Goal: Task Accomplishment & Management: Complete application form

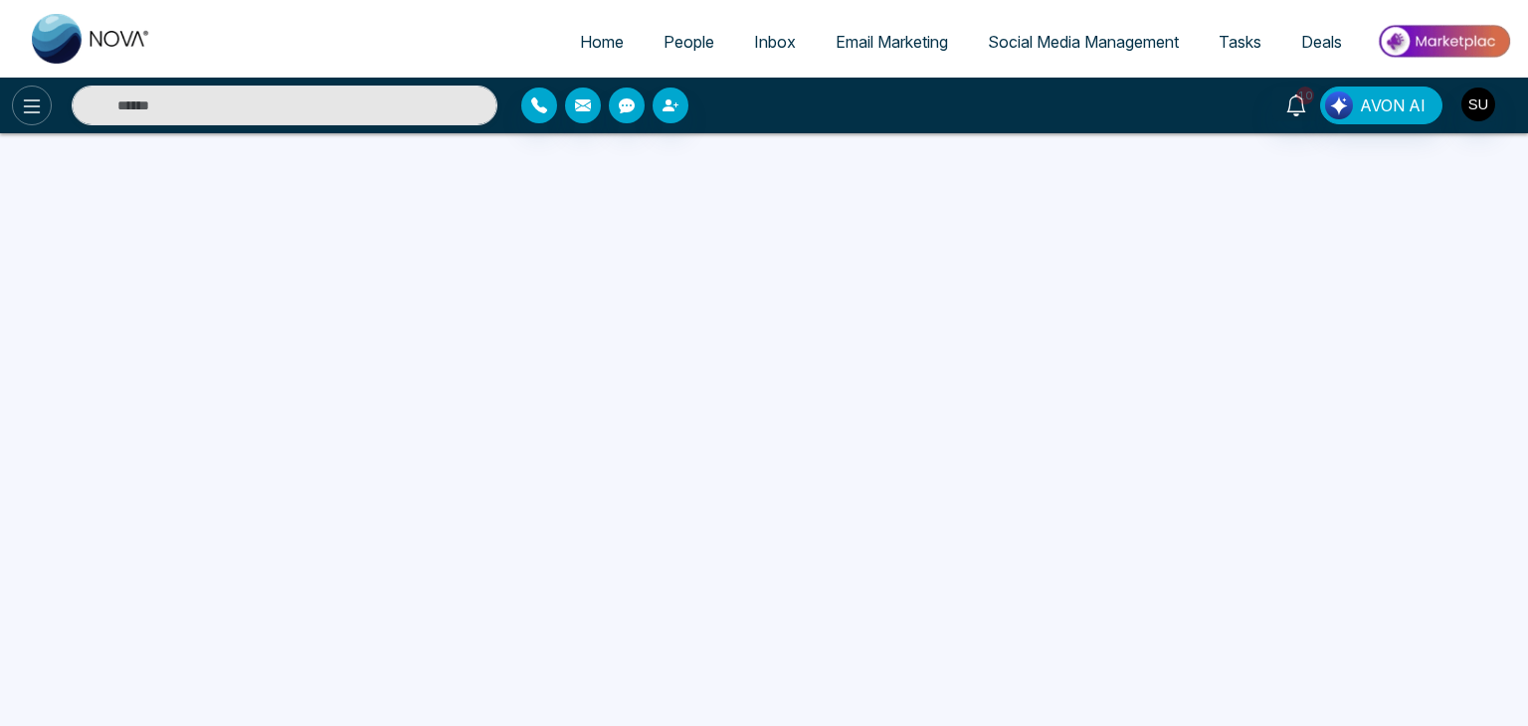
click at [36, 100] on icon at bounding box center [32, 106] width 24 height 24
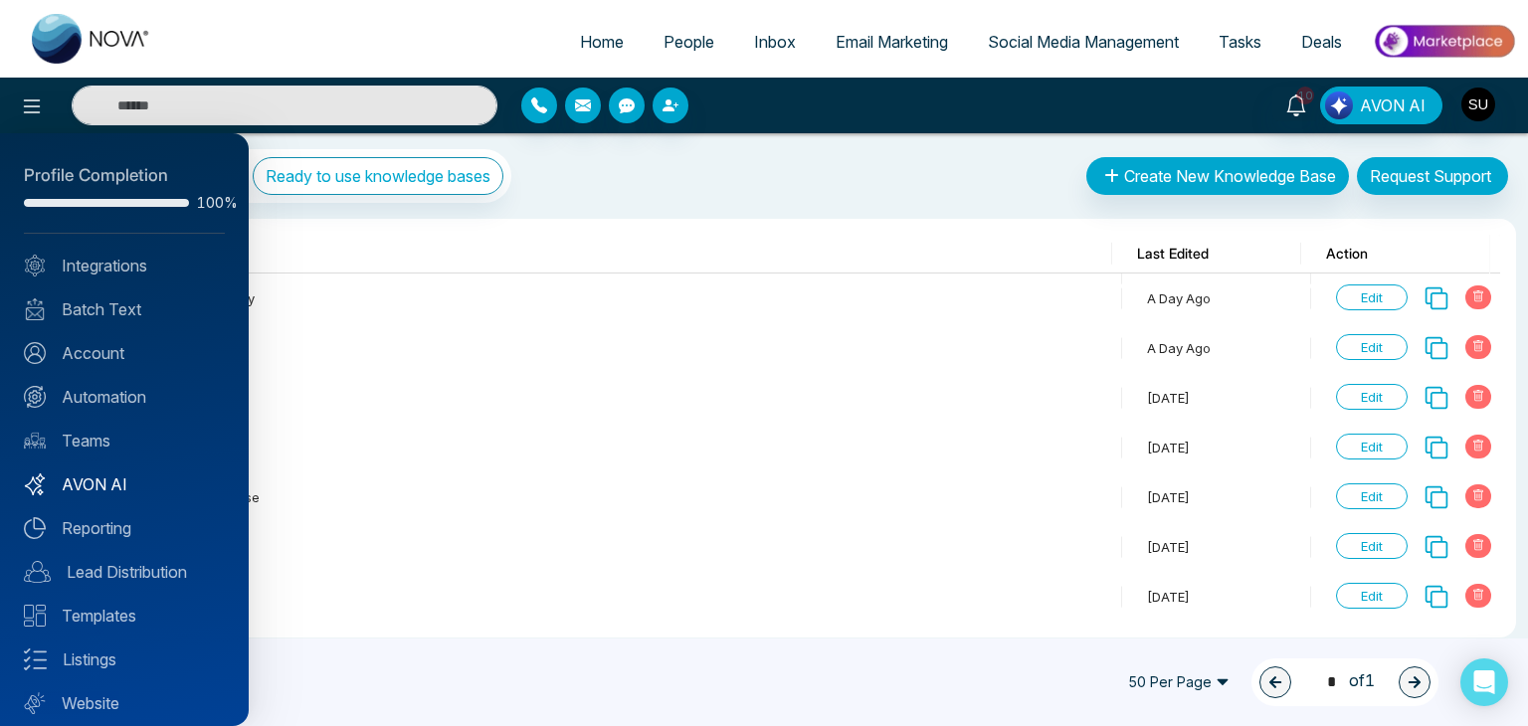
click at [119, 490] on link "AVON AI" at bounding box center [124, 484] width 201 height 24
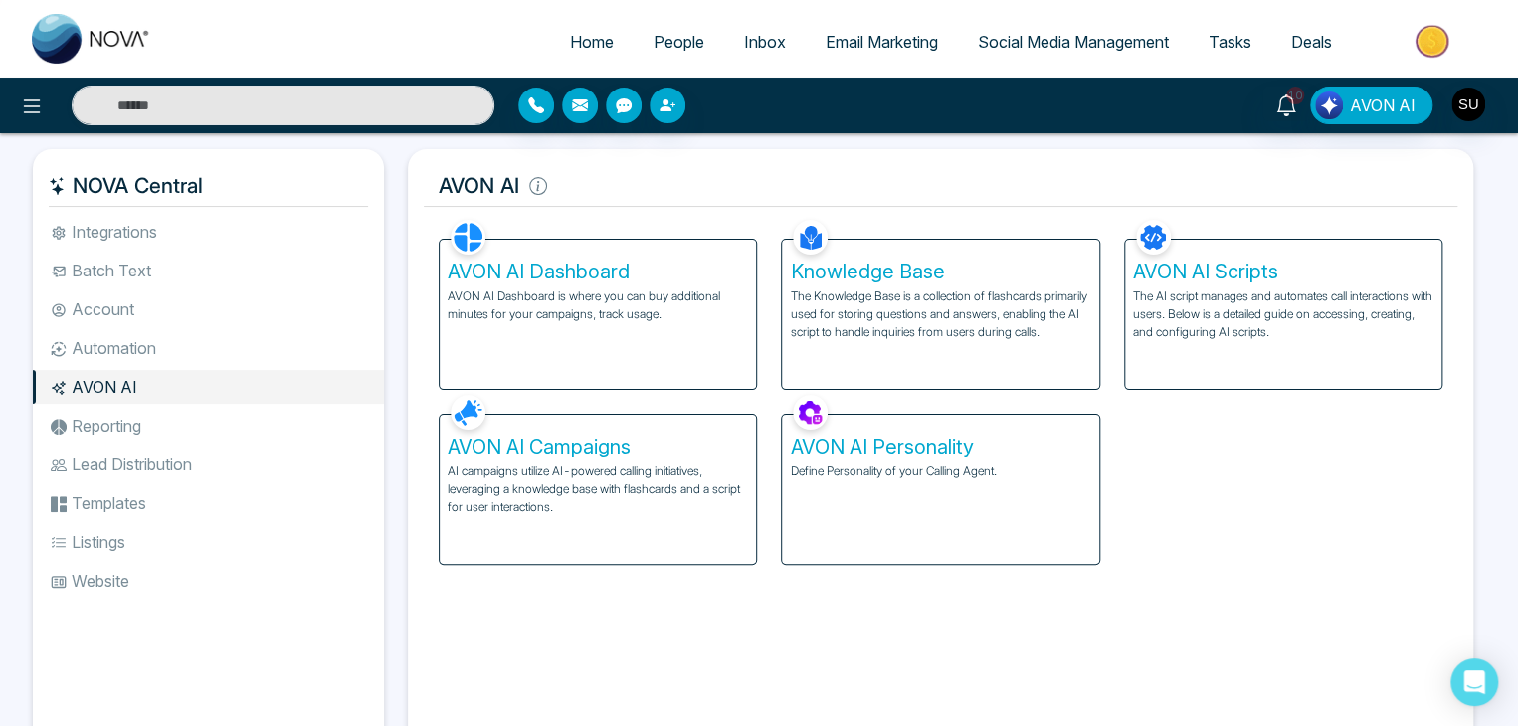
click at [605, 492] on p "AI campaigns utilize AI-powered calling initiatives, leveraging a knowledge bas…" at bounding box center [598, 489] width 300 height 54
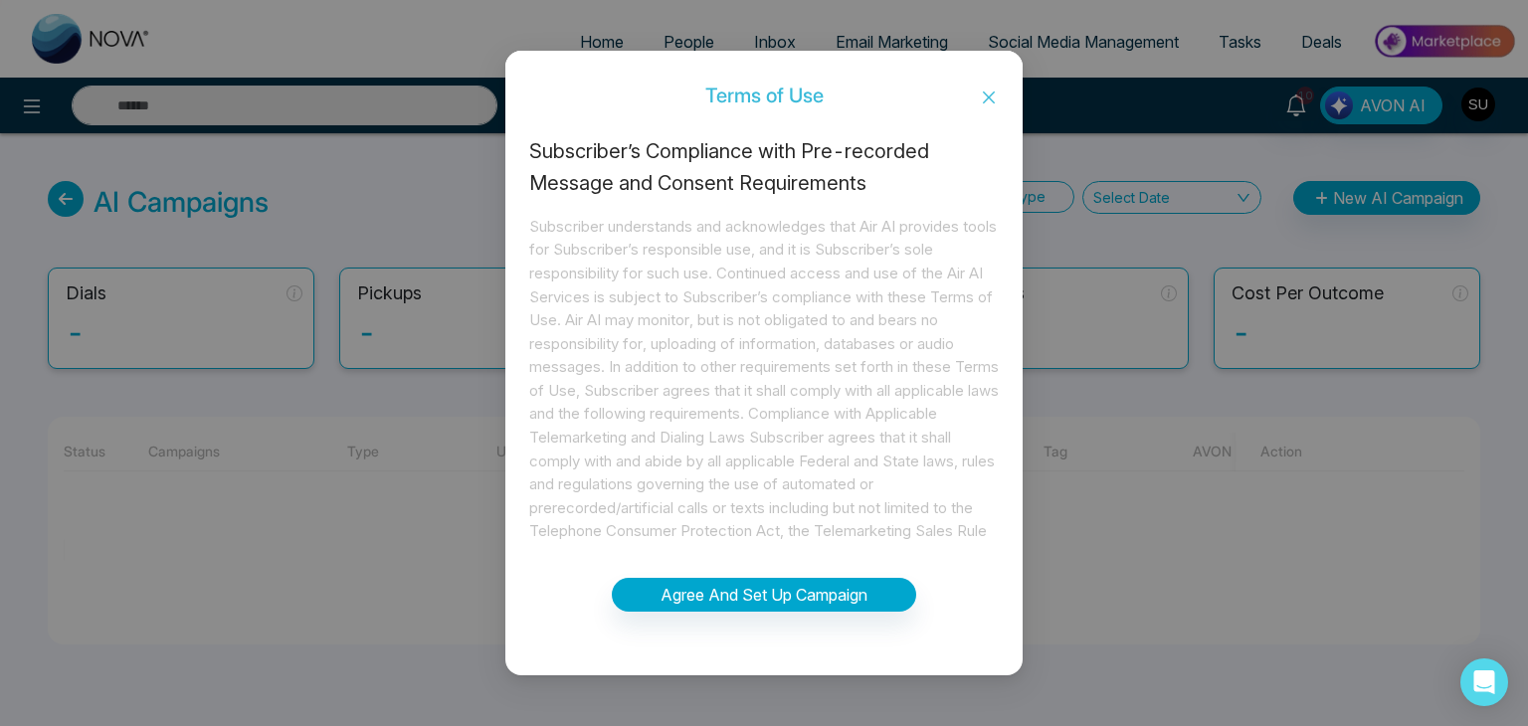
click at [1365, 205] on div "Terms of Use Subscriber’s Compliance with Pre-recorded Message and Consent Requ…" at bounding box center [764, 363] width 1528 height 726
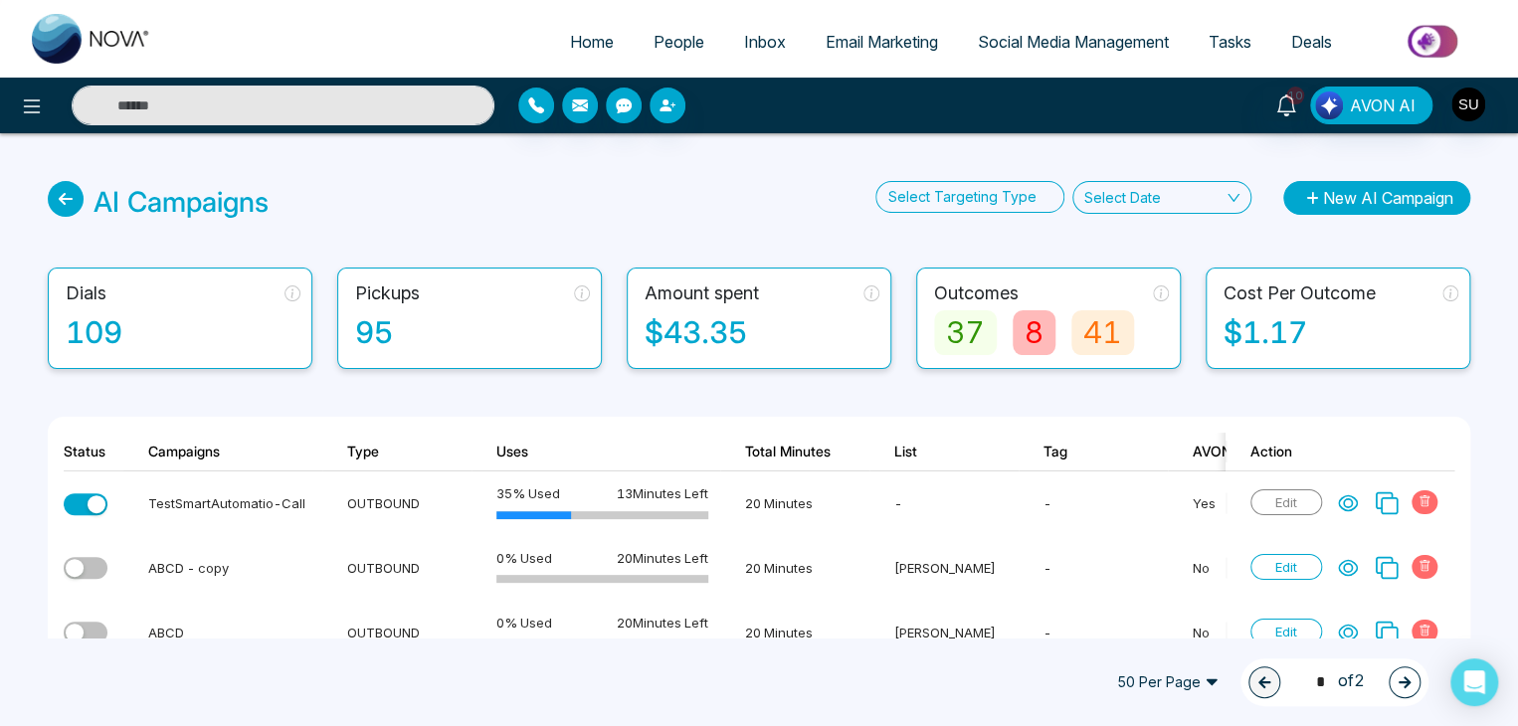
click at [1414, 197] on button "New AI Campaign" at bounding box center [1376, 198] width 187 height 34
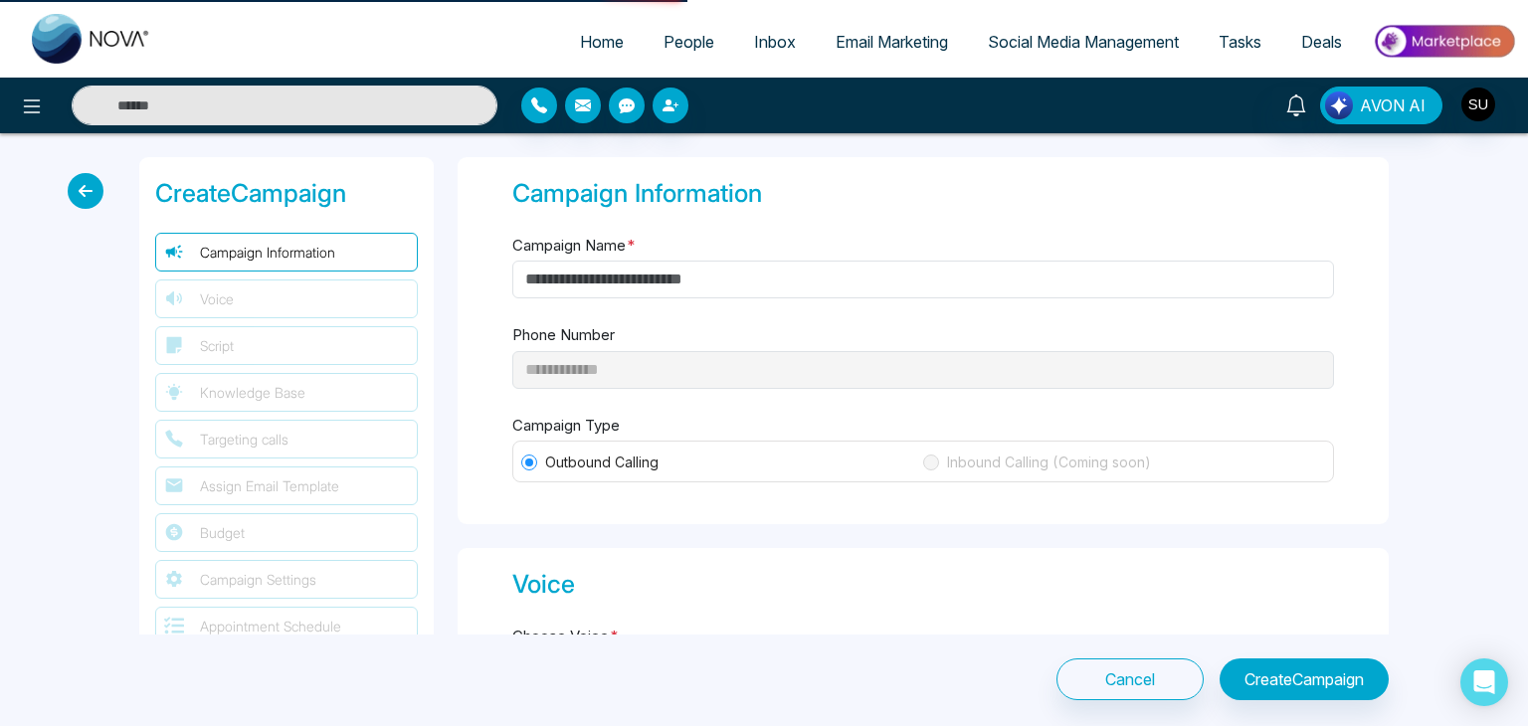
type input "**********"
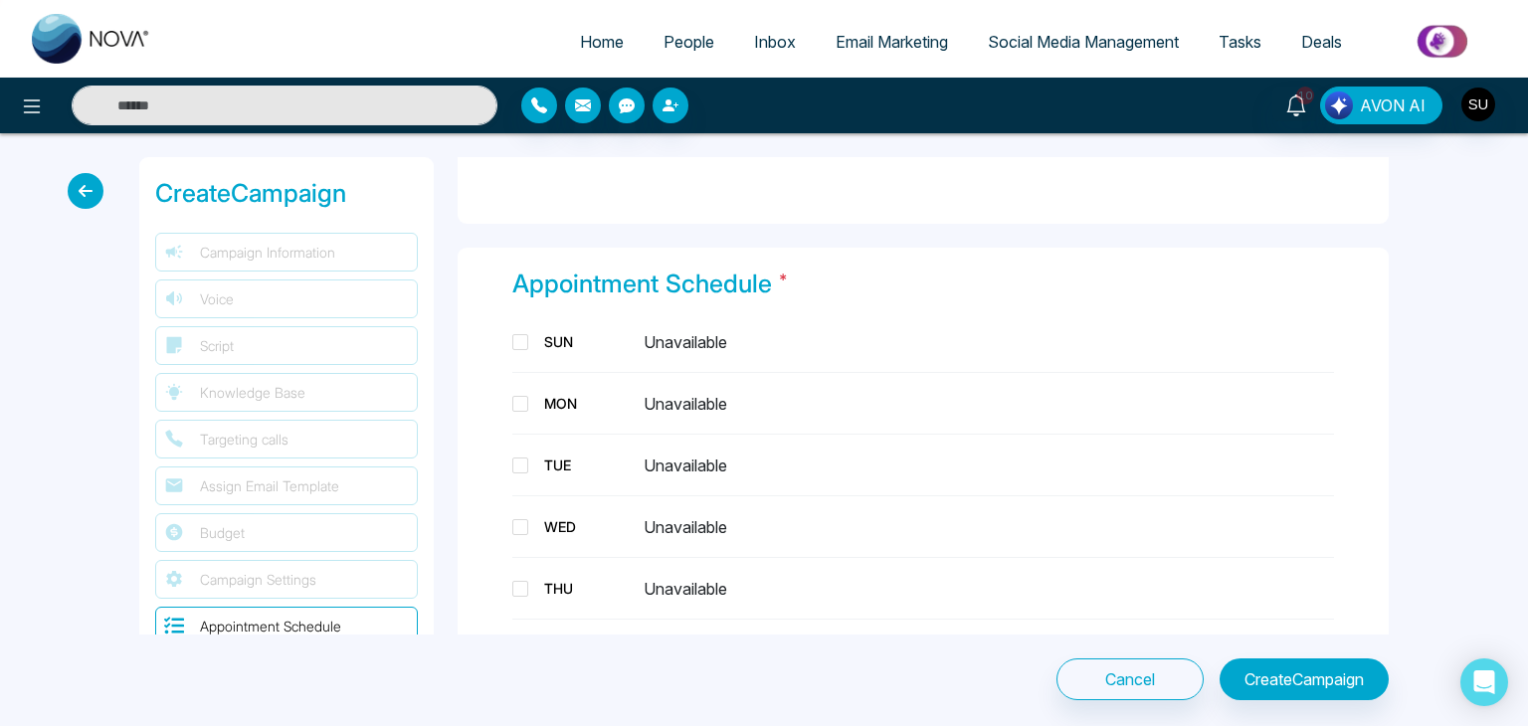
scroll to position [2091, 0]
click at [518, 399] on span at bounding box center [520, 407] width 16 height 16
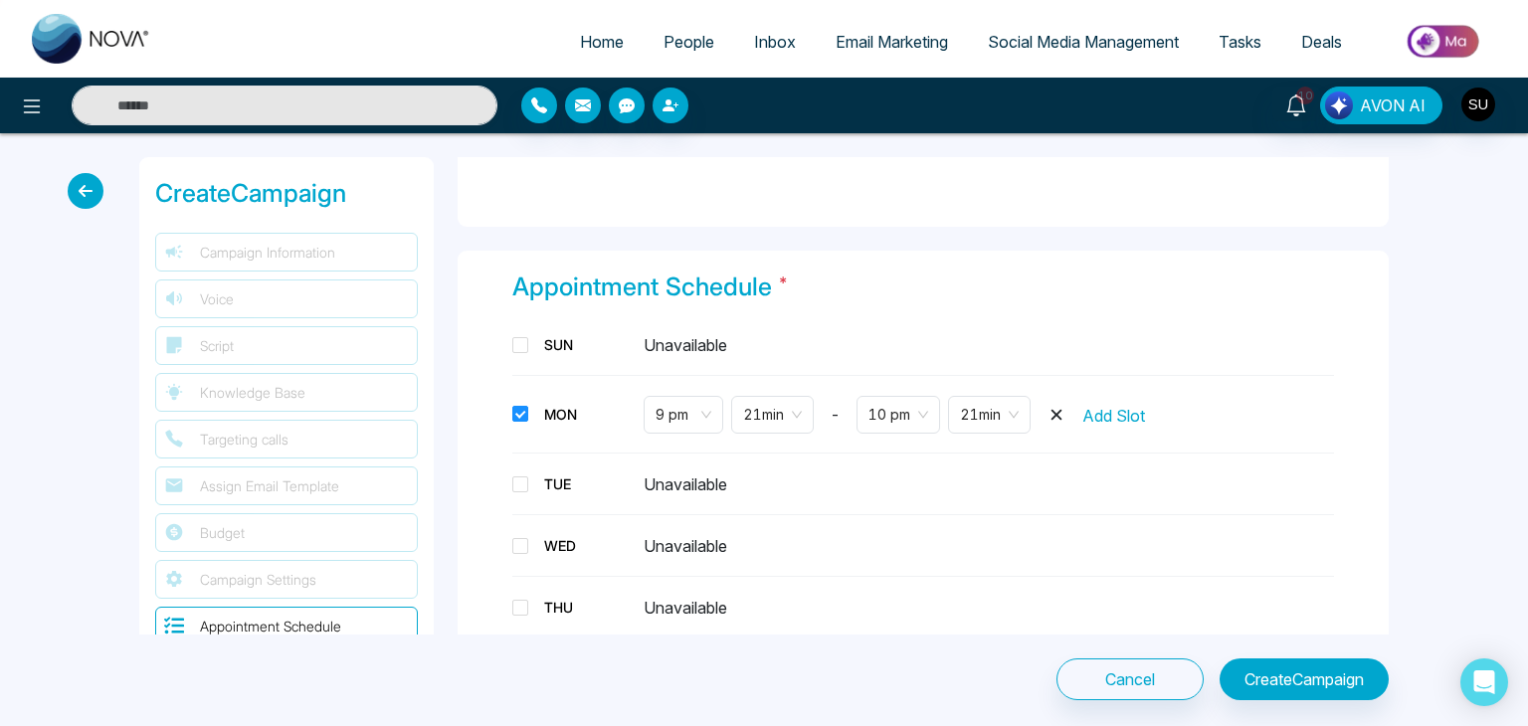
click at [1064, 416] on icon at bounding box center [1056, 415] width 20 height 20
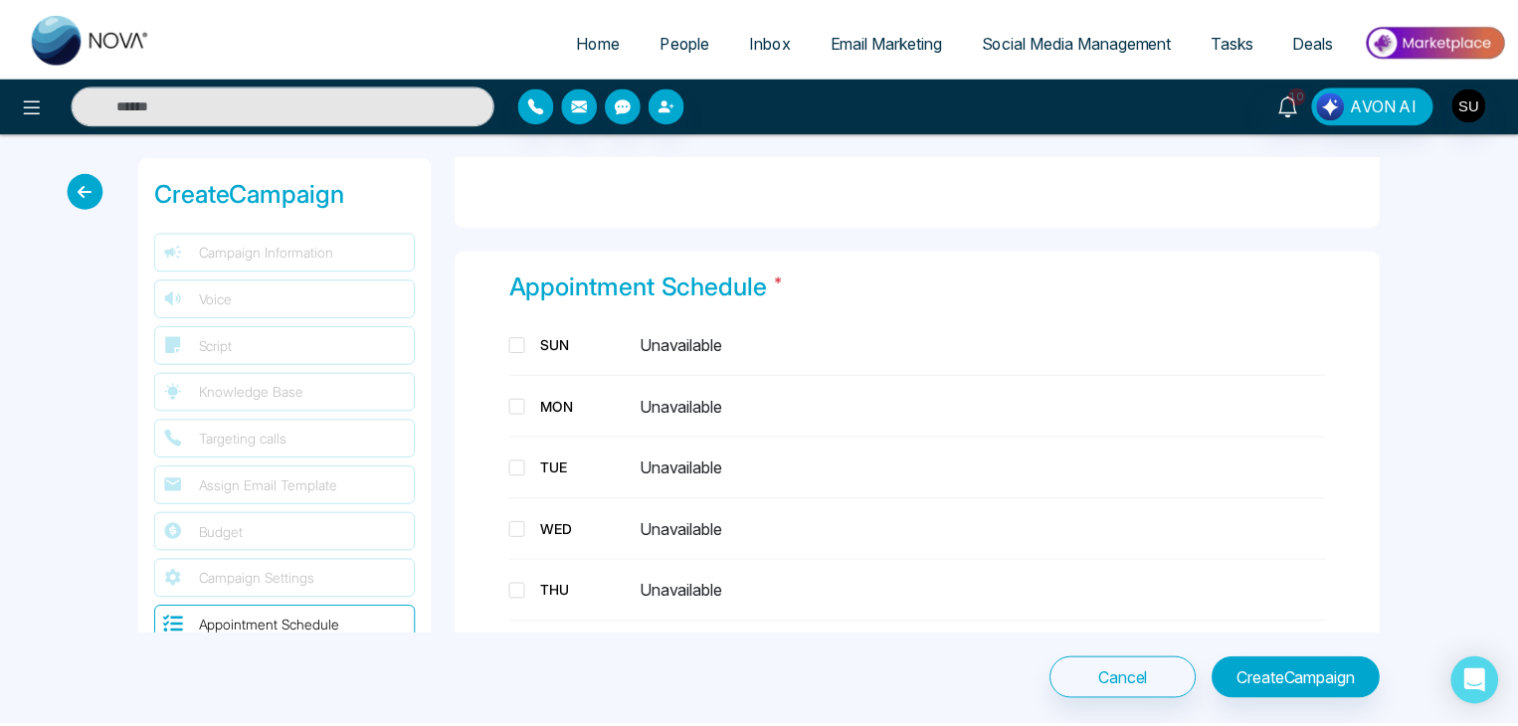
scroll to position [2140, 0]
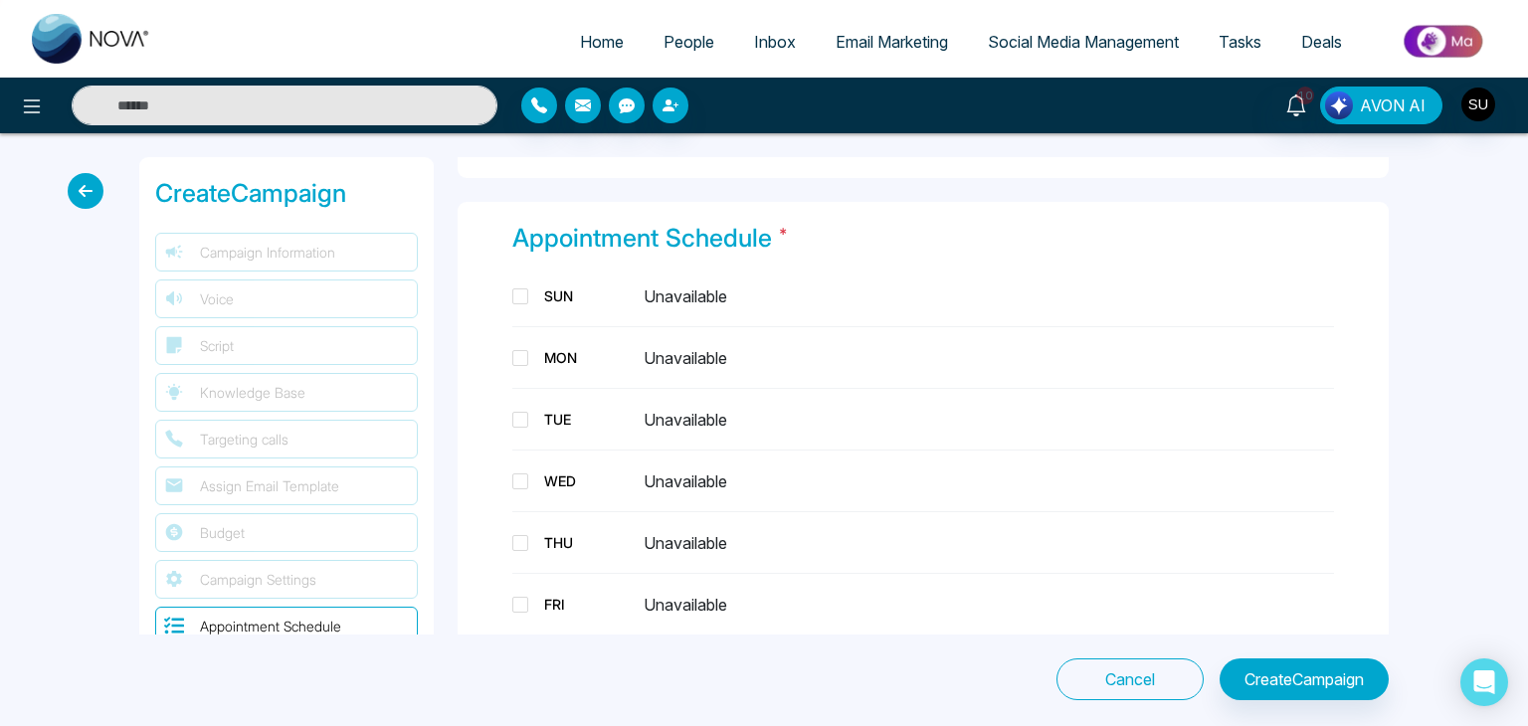
click at [1105, 674] on button "Cancel" at bounding box center [1129, 679] width 147 height 42
